Goal: Task Accomplishment & Management: Manage account settings

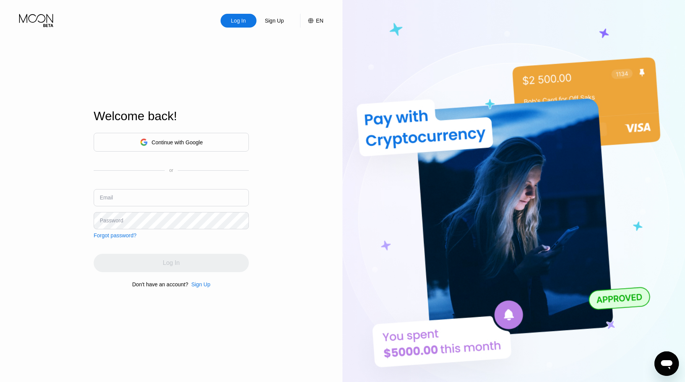
click at [156, 200] on input "text" at bounding box center [171, 197] width 155 height 17
type input "abazsw123edsa@proton.me"
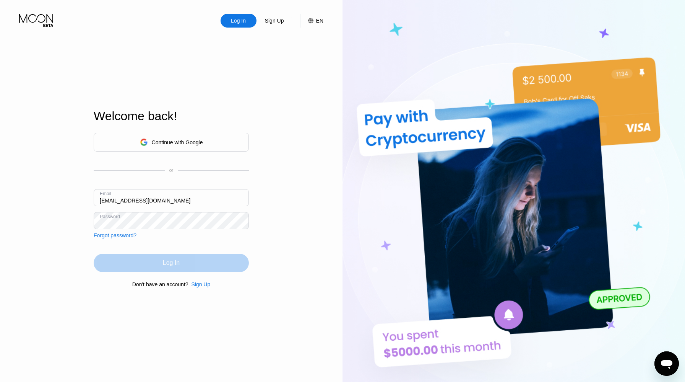
click at [161, 270] on div "Log In" at bounding box center [171, 263] width 155 height 18
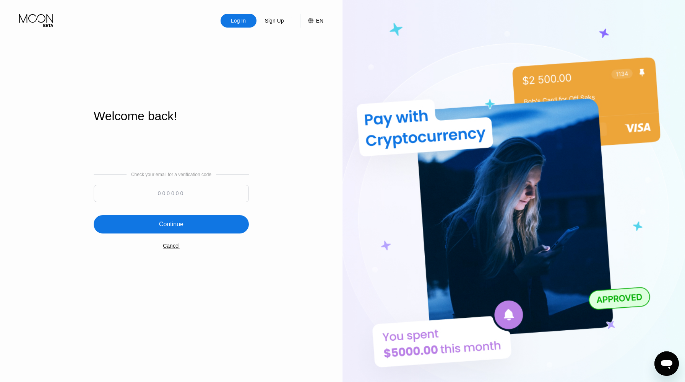
click at [216, 188] on input at bounding box center [171, 193] width 155 height 17
paste input "572370"
type input "572370"
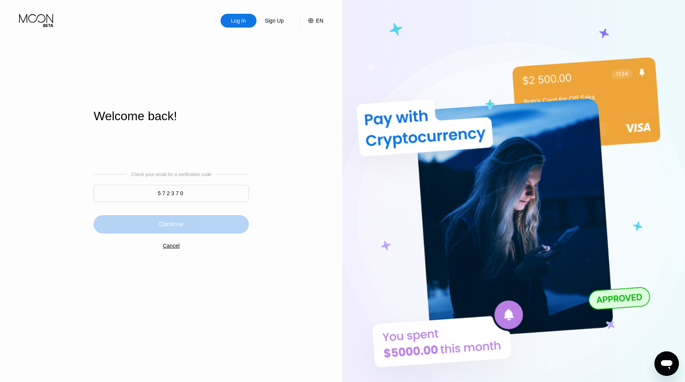
click at [196, 224] on div "Continue" at bounding box center [171, 224] width 155 height 18
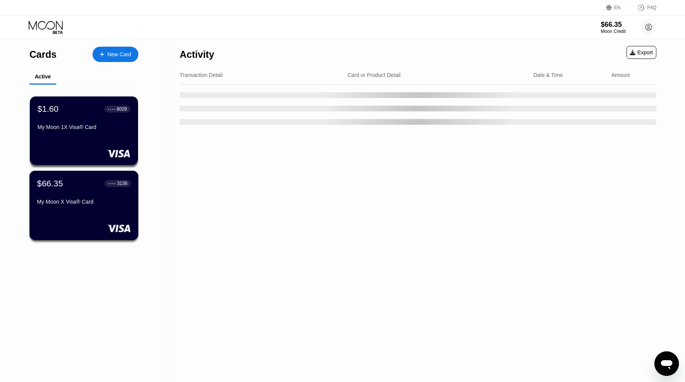
click at [105, 215] on div "$66.35 ● ● ● ● 3136 My Moon X Visa® Card" at bounding box center [83, 205] width 109 height 69
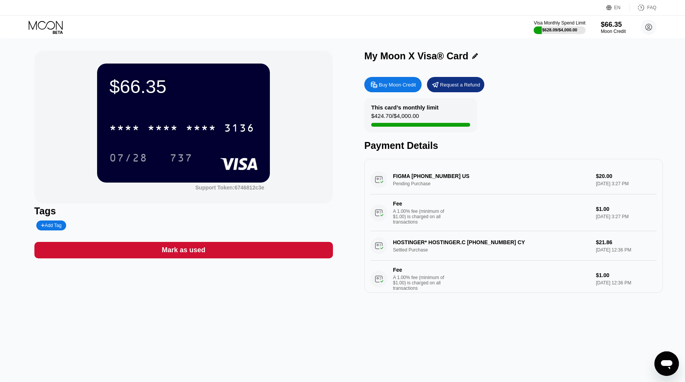
click at [164, 139] on div "* * * * * * * * * * * * 3136 07/28 737" at bounding box center [183, 134] width 148 height 45
click at [171, 137] on div "* * * * * * * * * * * * 3136" at bounding box center [183, 125] width 148 height 26
click at [173, 135] on div "* * * * * * * * * * * * 3136" at bounding box center [182, 127] width 154 height 19
